Goal: Navigation & Orientation: Understand site structure

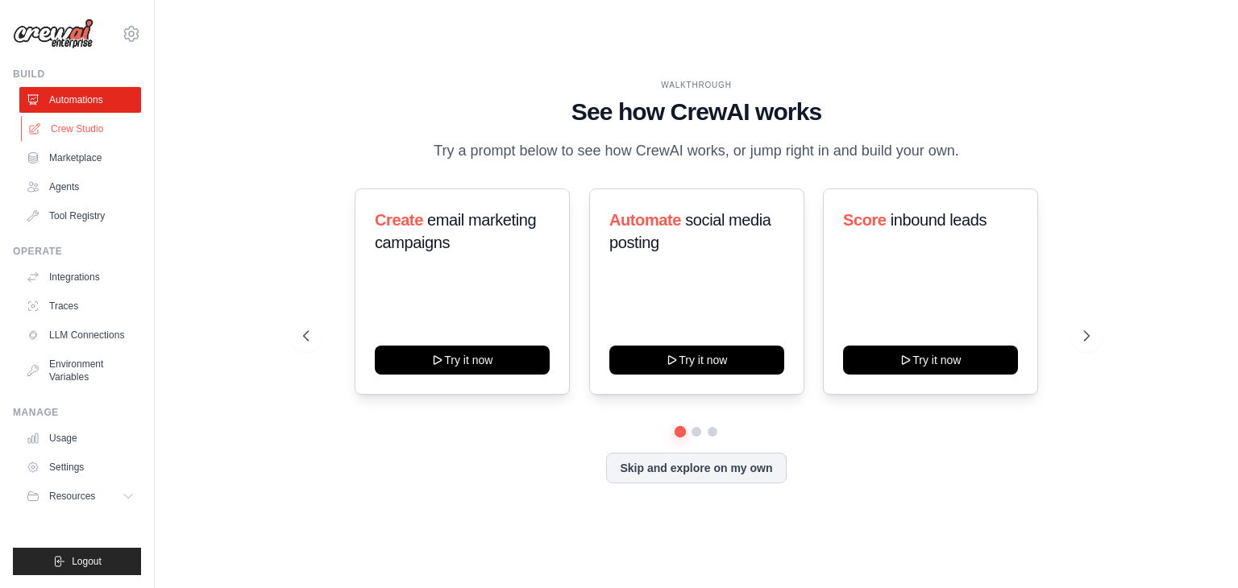
click at [100, 122] on link "Crew Studio" at bounding box center [82, 129] width 122 height 26
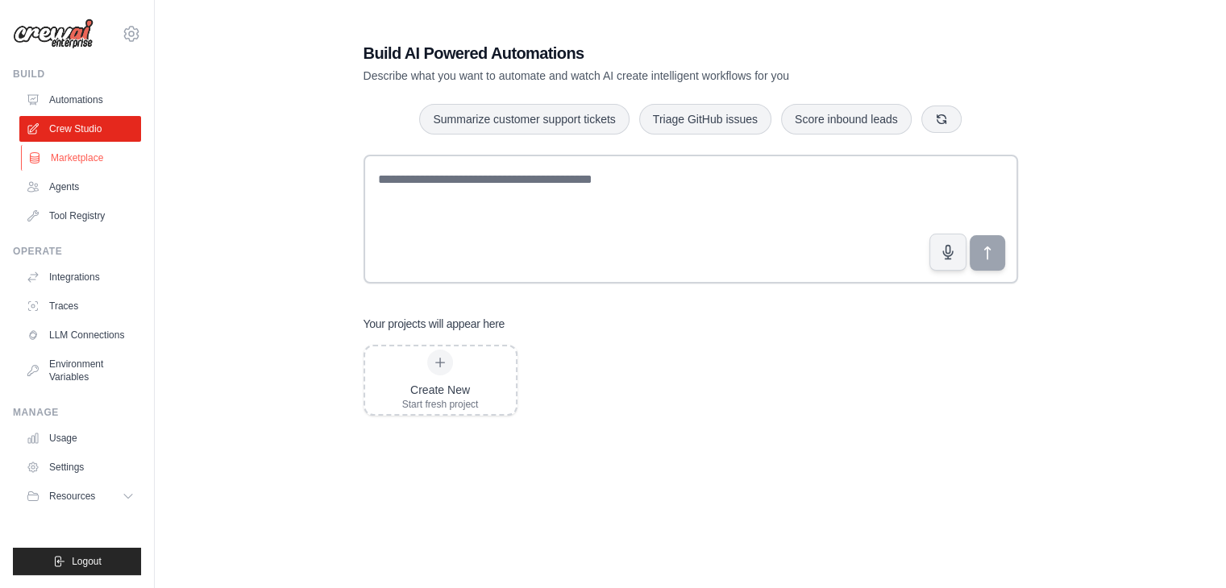
click at [84, 152] on link "Marketplace" at bounding box center [82, 158] width 122 height 26
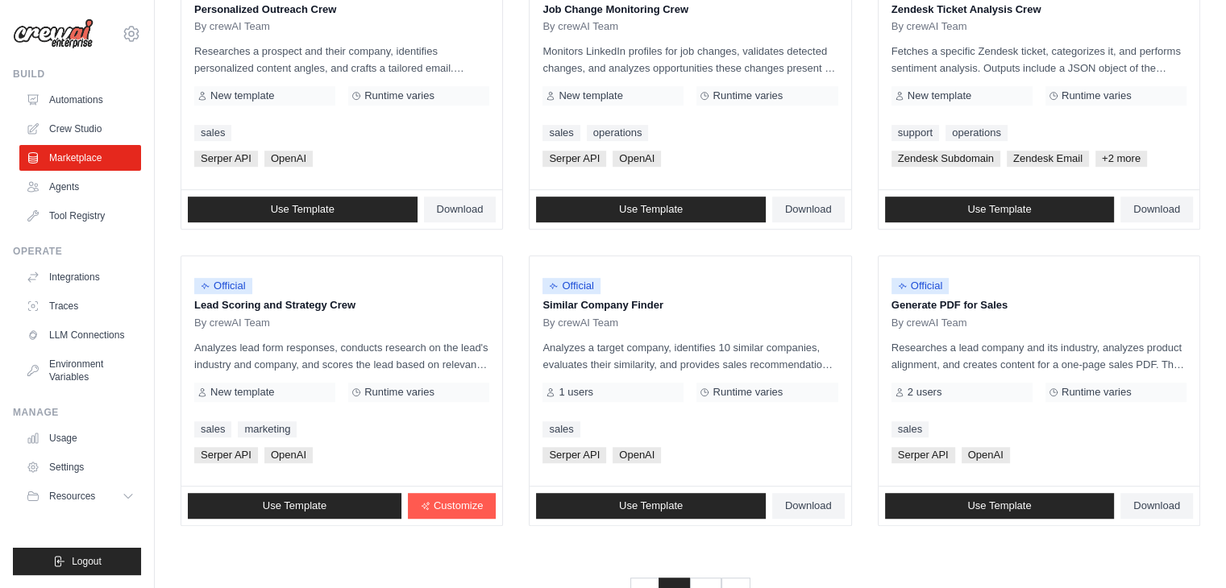
scroll to position [903, 0]
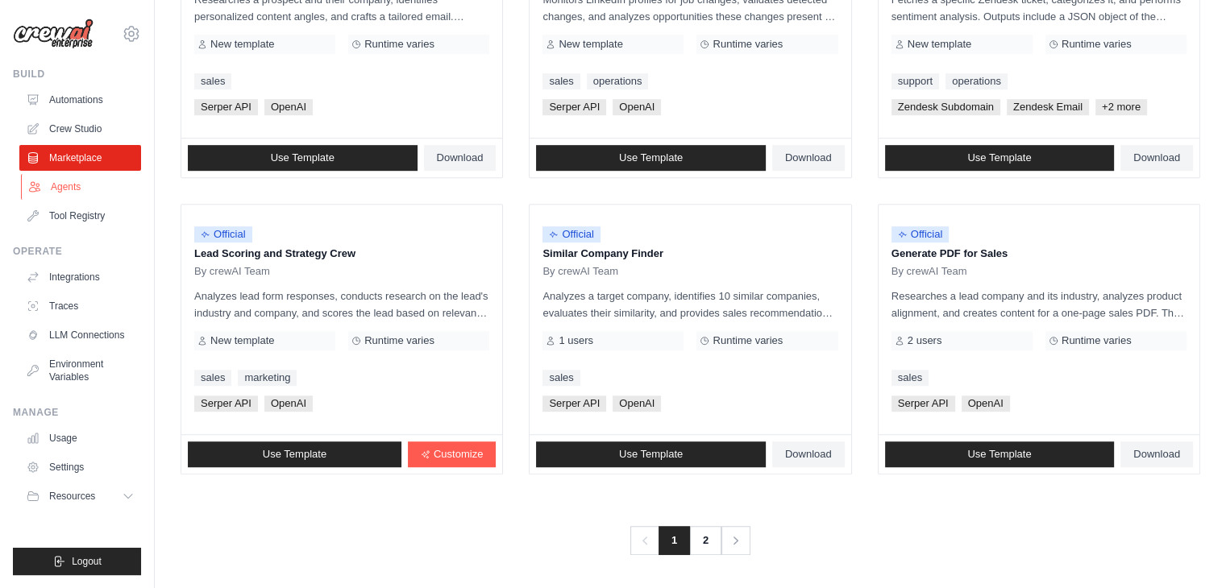
click at [100, 185] on link "Agents" at bounding box center [82, 187] width 122 height 26
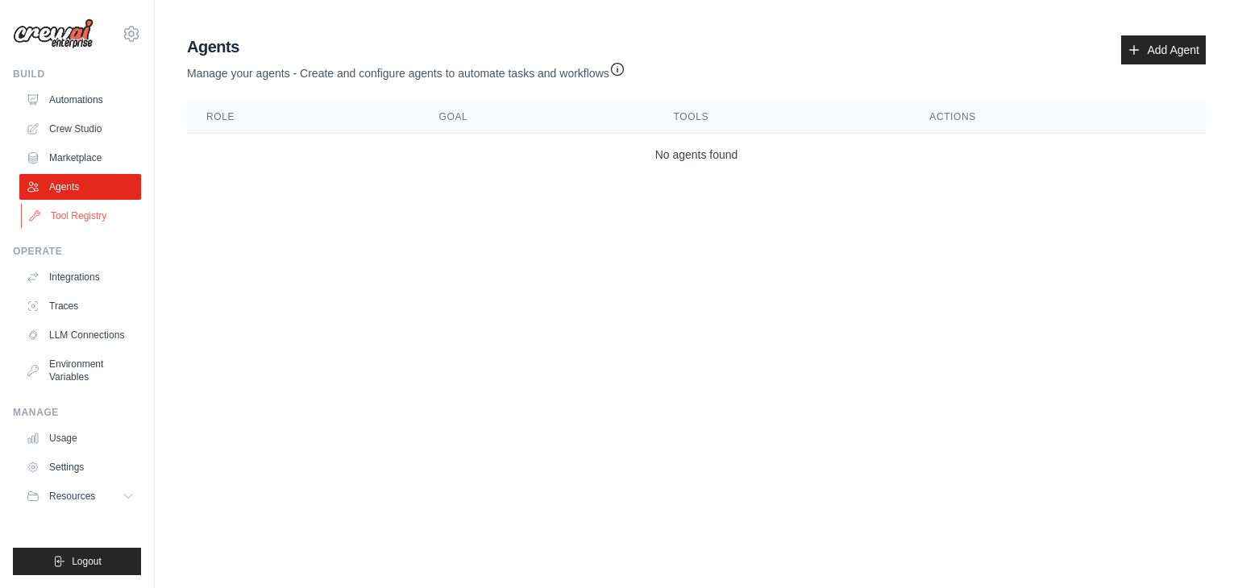
click at [92, 221] on link "Tool Registry" at bounding box center [82, 216] width 122 height 26
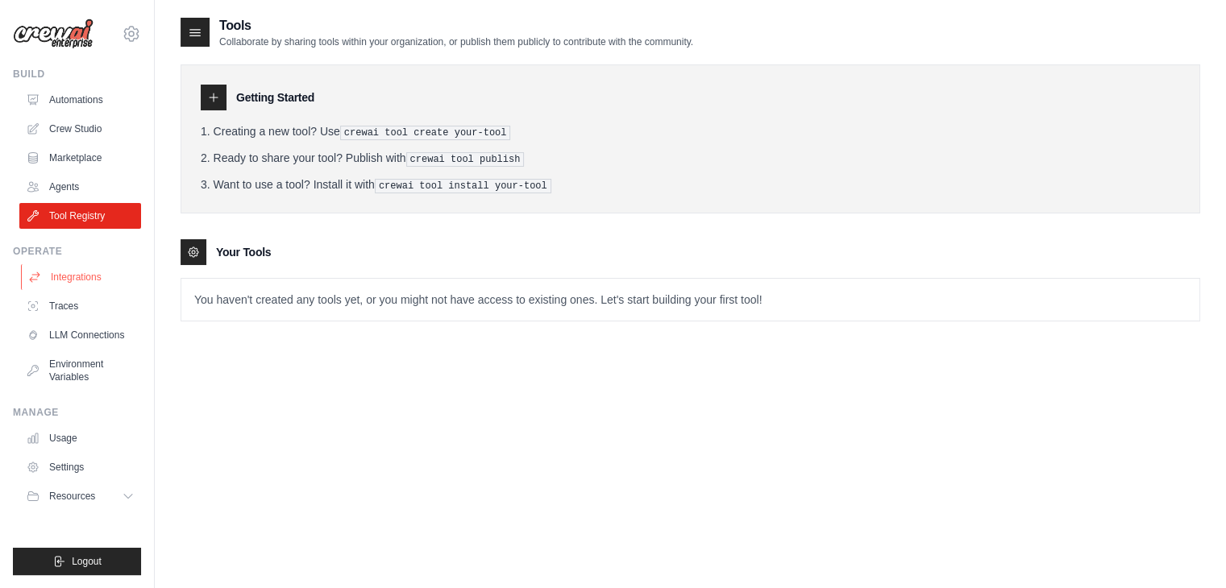
click at [98, 268] on link "Integrations" at bounding box center [82, 277] width 122 height 26
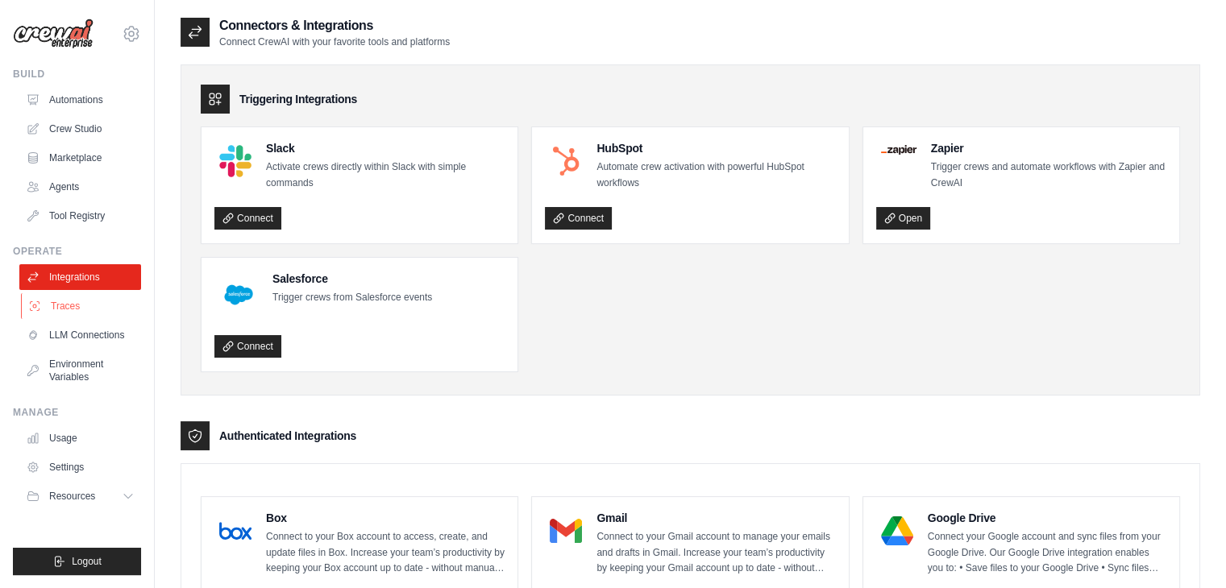
click at [96, 314] on link "Traces" at bounding box center [82, 306] width 122 height 26
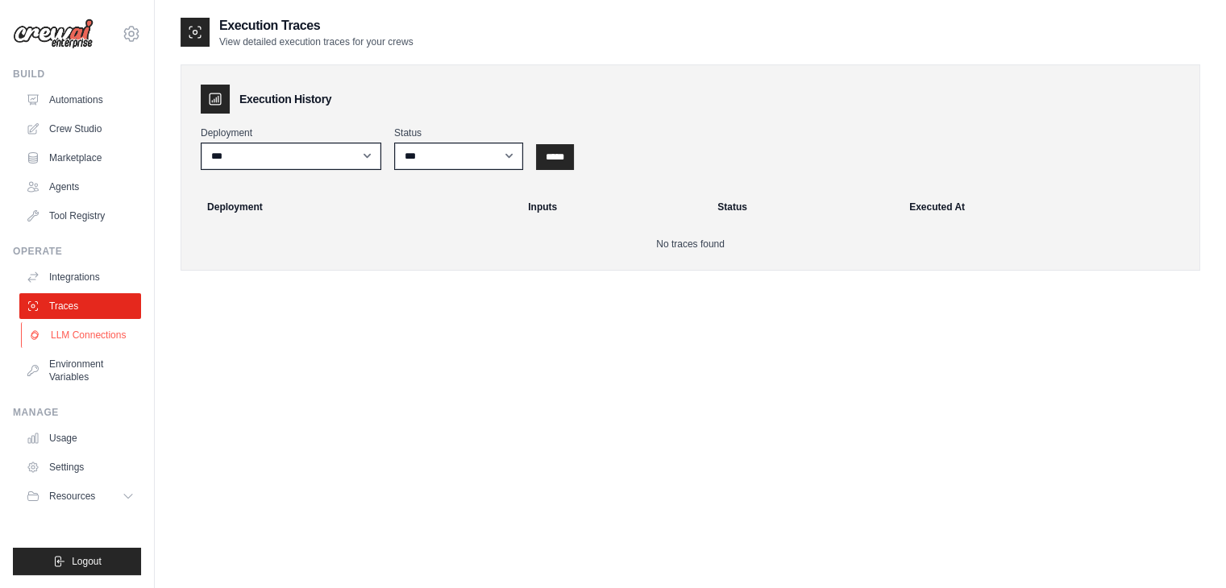
click at [96, 331] on link "LLM Connections" at bounding box center [82, 335] width 122 height 26
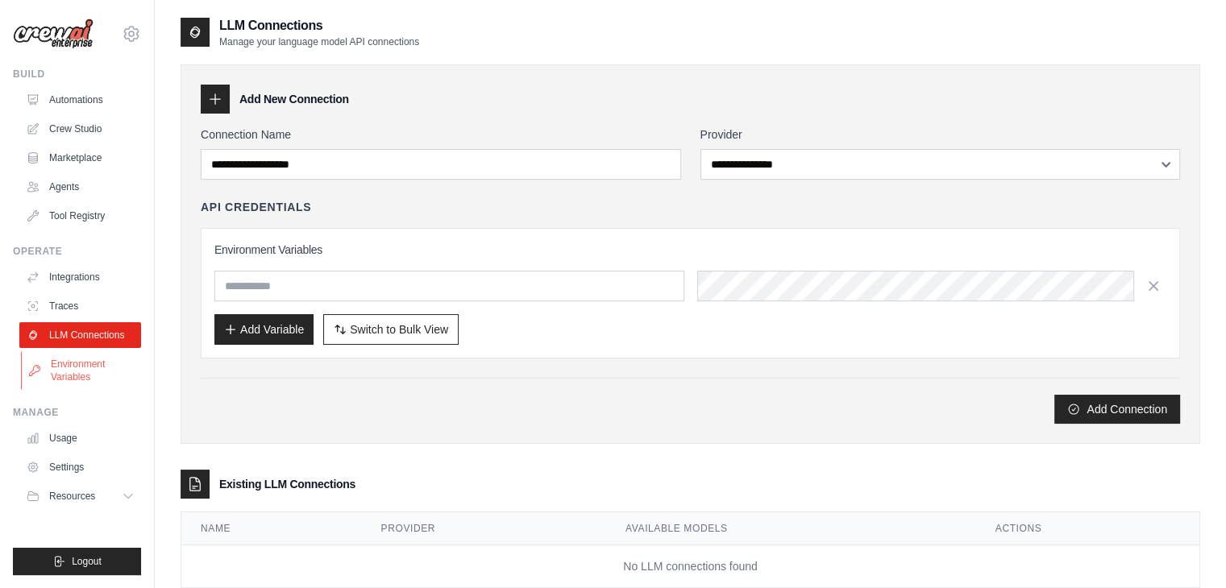
click at [94, 363] on link "Environment Variables" at bounding box center [82, 370] width 122 height 39
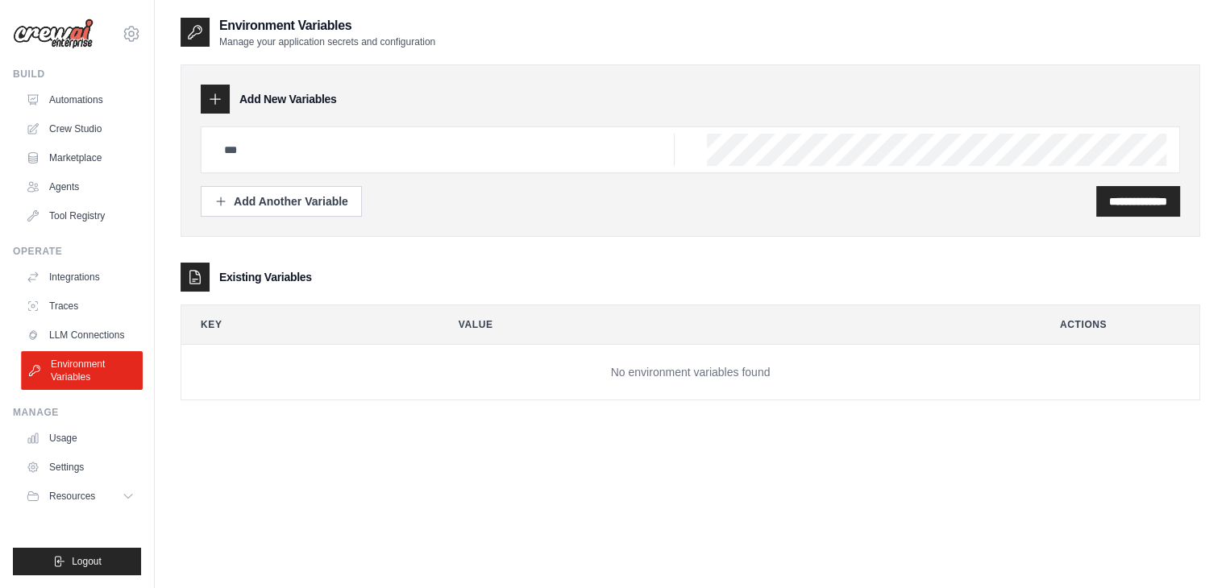
scroll to position [32, 0]
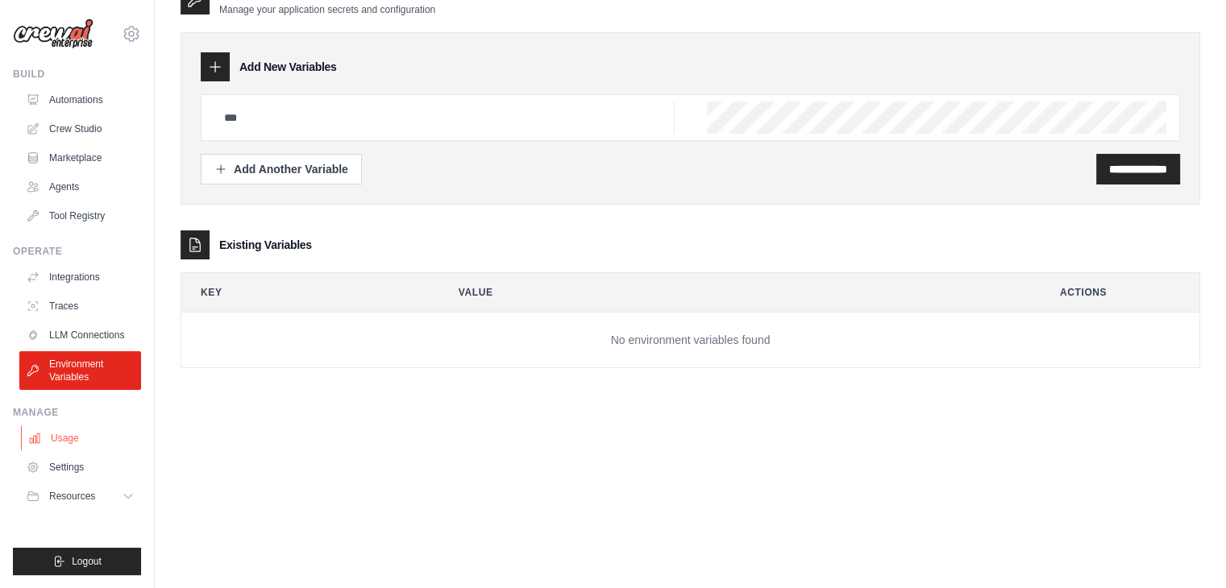
click at [90, 432] on link "Usage" at bounding box center [82, 439] width 122 height 26
